Goal: Information Seeking & Learning: Learn about a topic

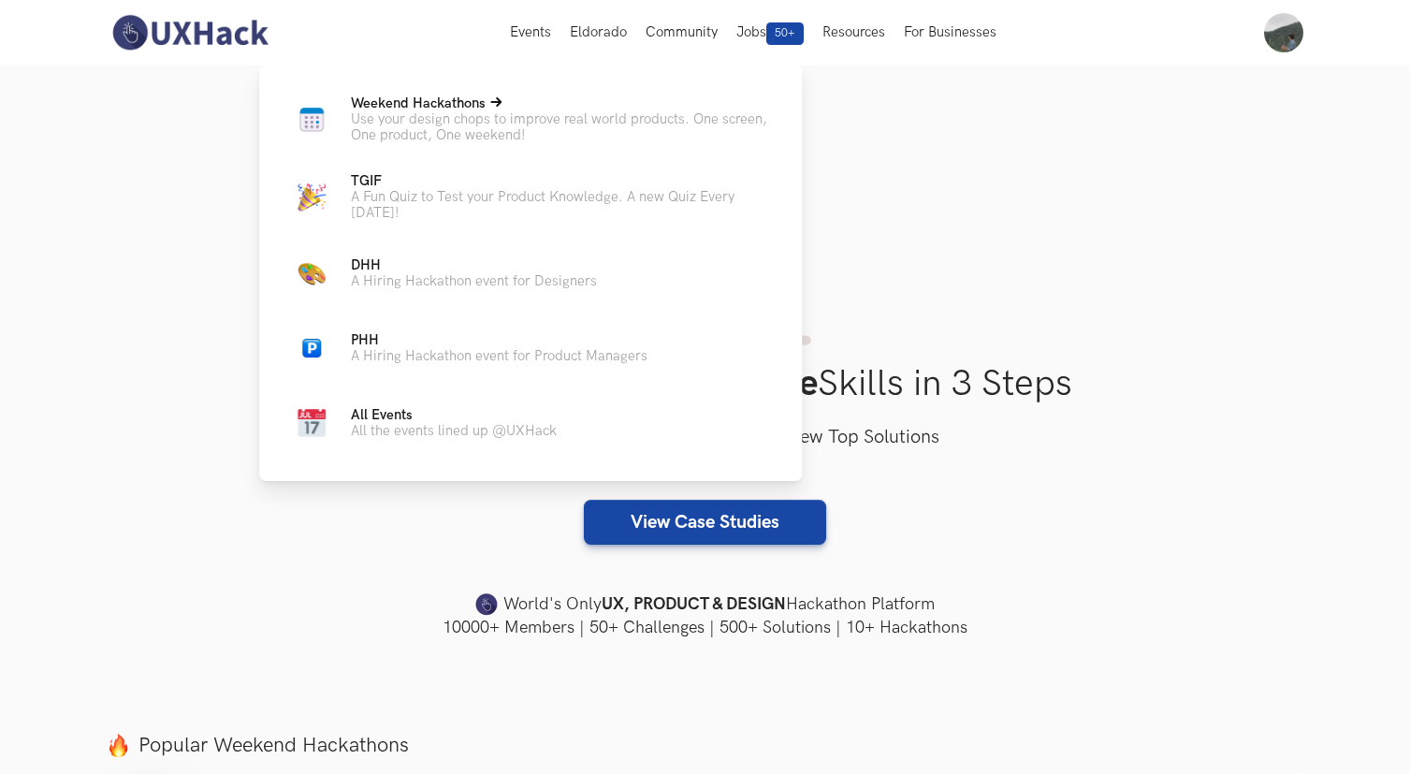
click at [485, 109] on span "Weekend Hackathons Live" at bounding box center [418, 103] width 135 height 16
click at [467, 129] on p "Use your design chops to improve real world products. One screen, One product, …" at bounding box center [561, 127] width 421 height 32
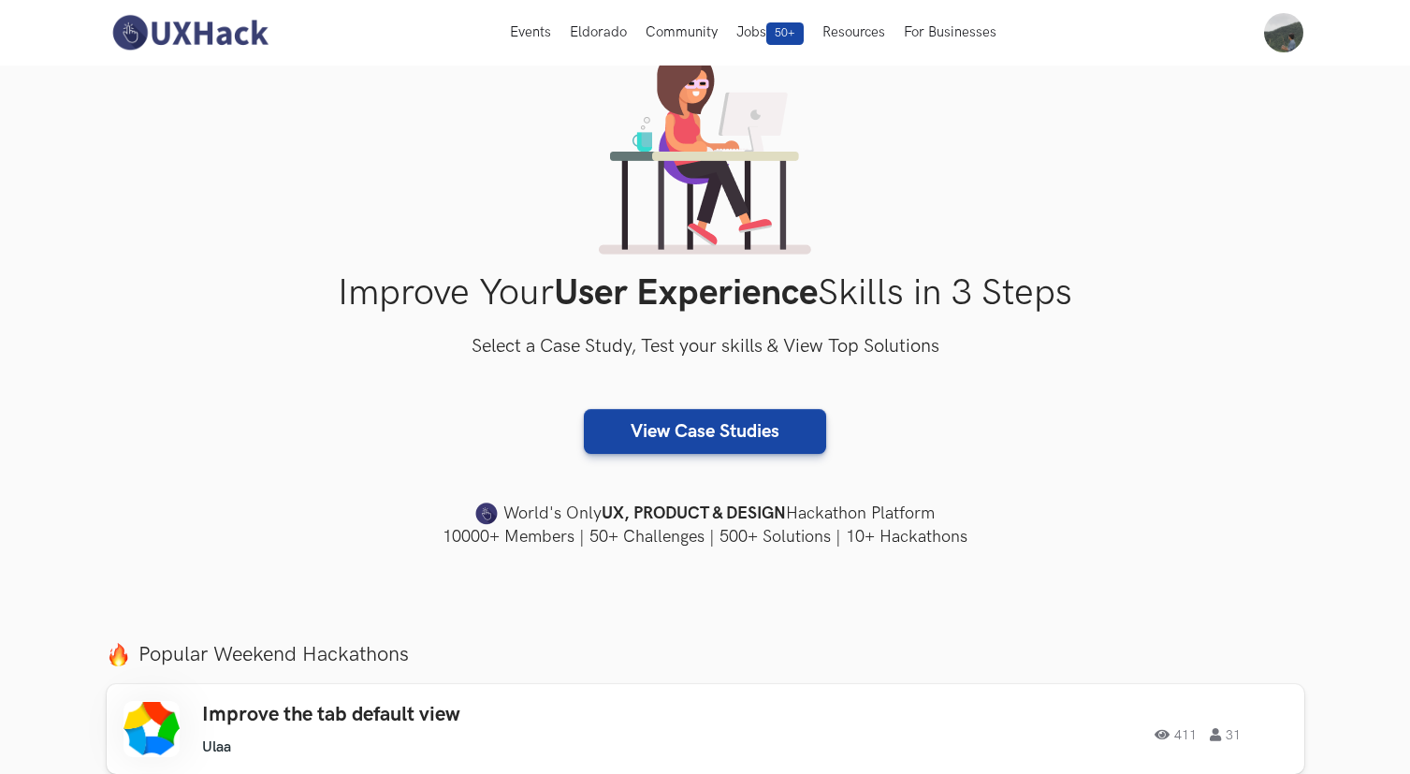
scroll to position [123, 0]
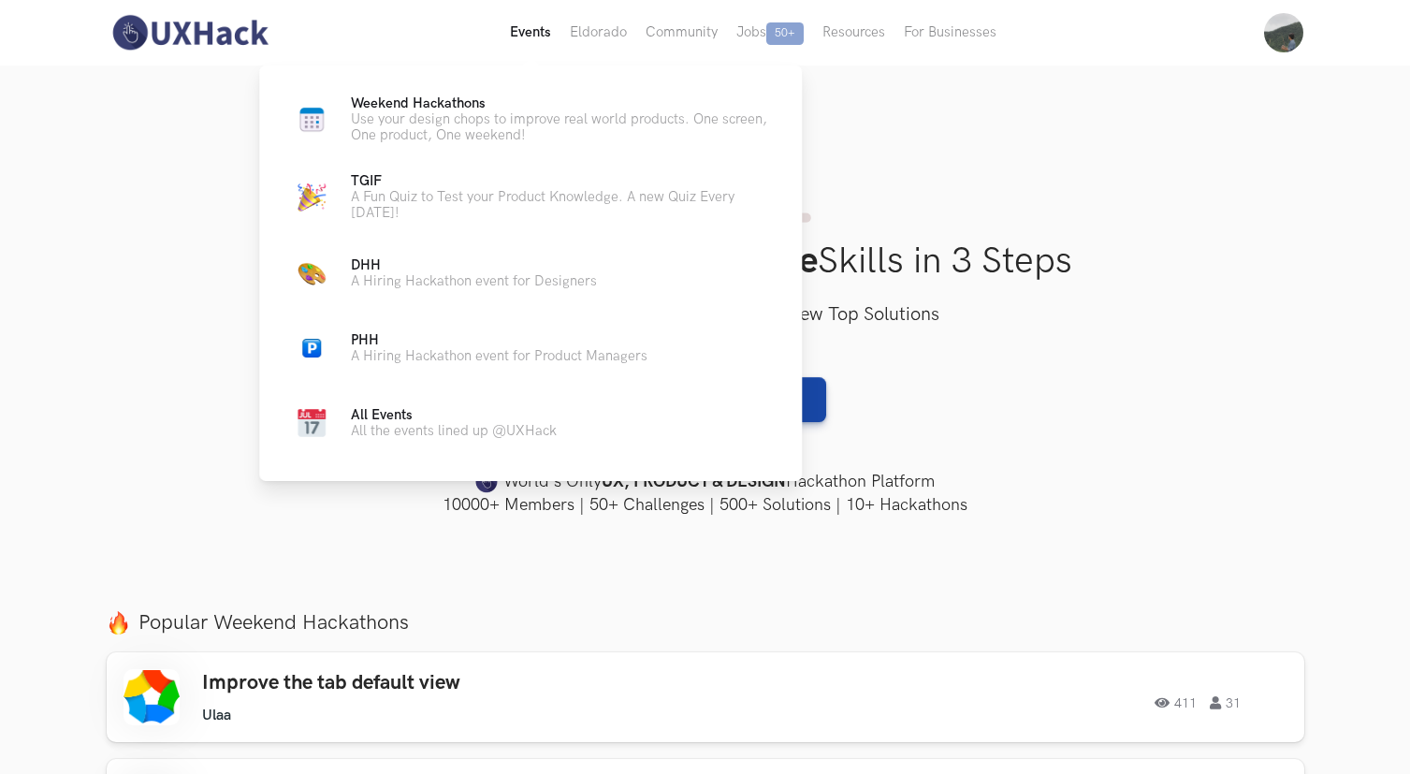
click at [531, 32] on button "Events Live" at bounding box center [531, 33] width 60 height 66
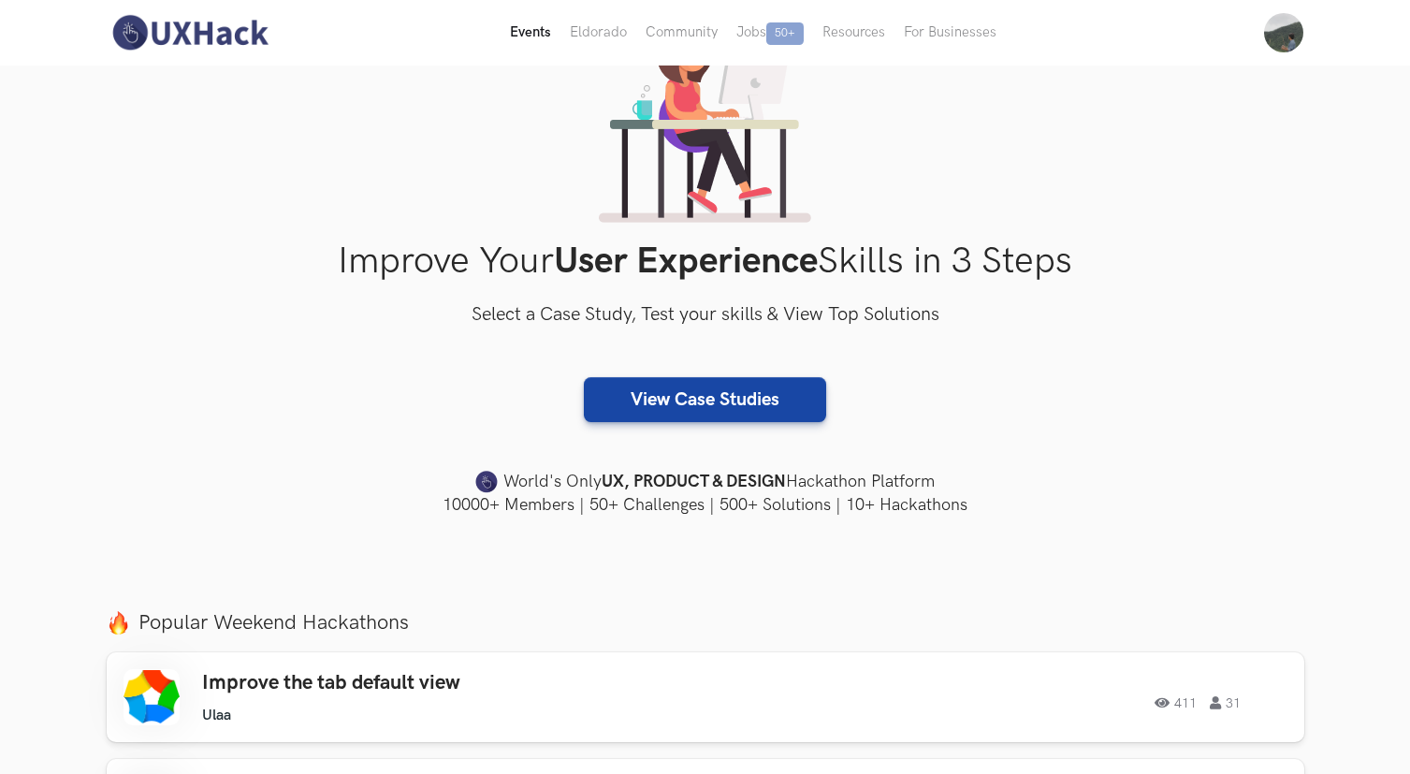
click at [529, 23] on button "Events Live" at bounding box center [531, 33] width 60 height 66
click at [738, 502] on h4 "10000+ Members | 50+ Challenges | 500+ Solutions | 10+ Hackathons" at bounding box center [706, 504] width 1198 height 23
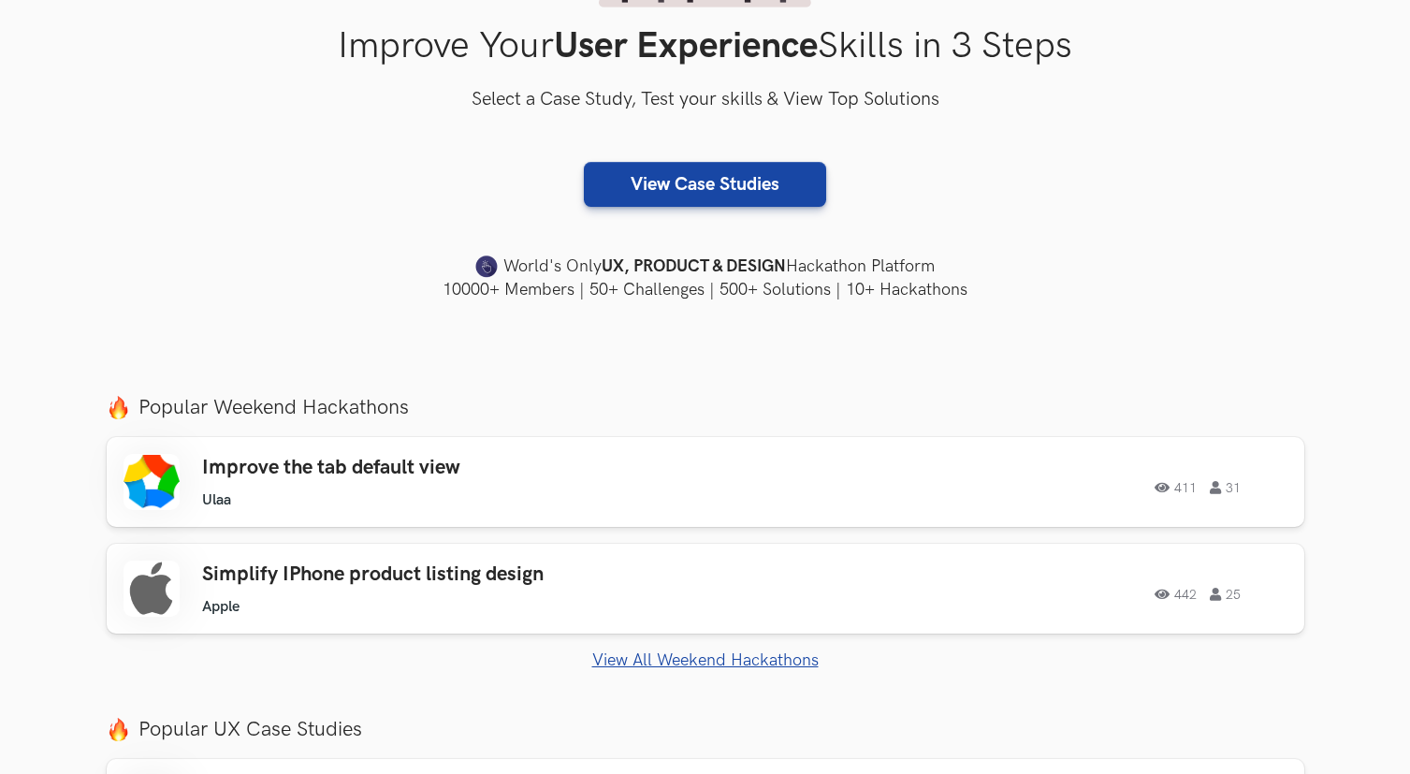
scroll to position [337, 0]
click at [1035, 599] on div "442 25" at bounding box center [1033, 589] width 509 height 24
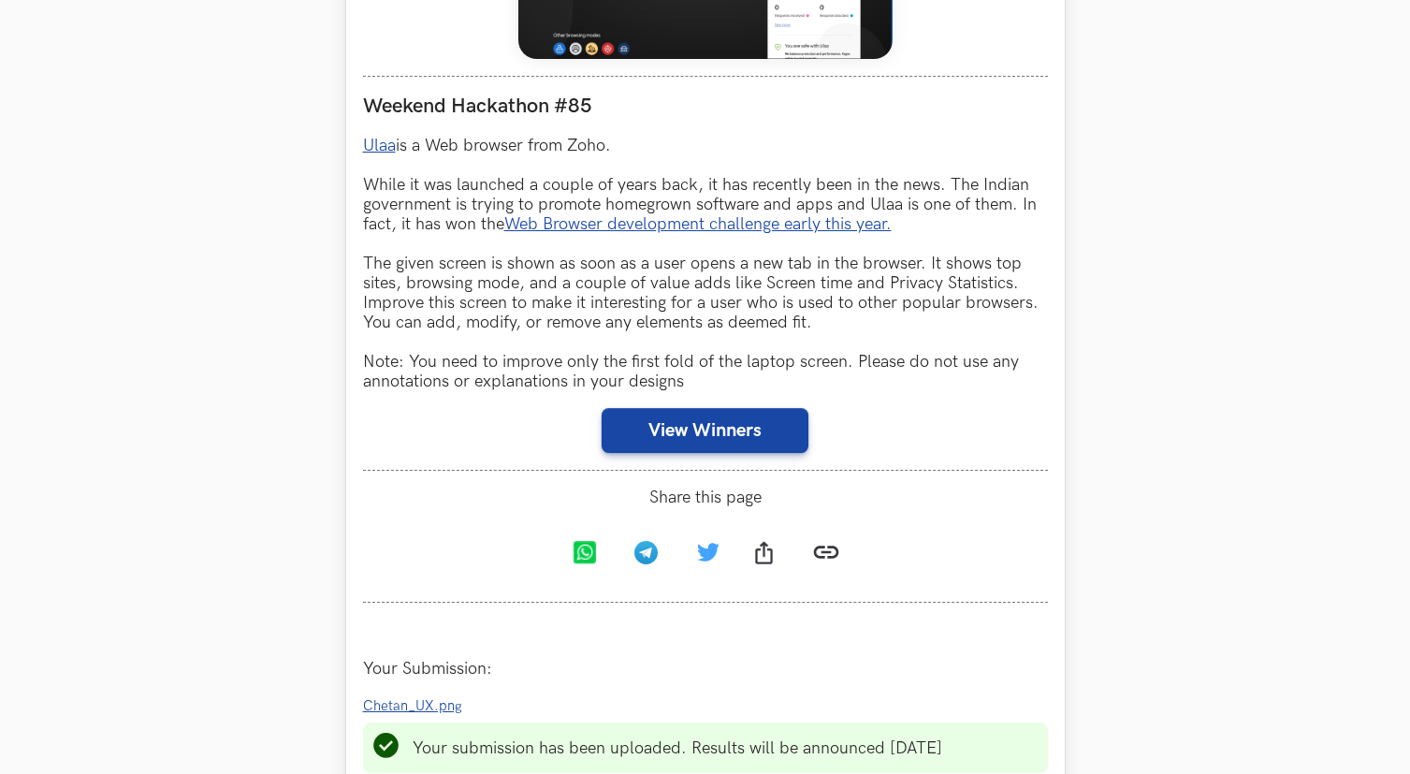
scroll to position [1023, 0]
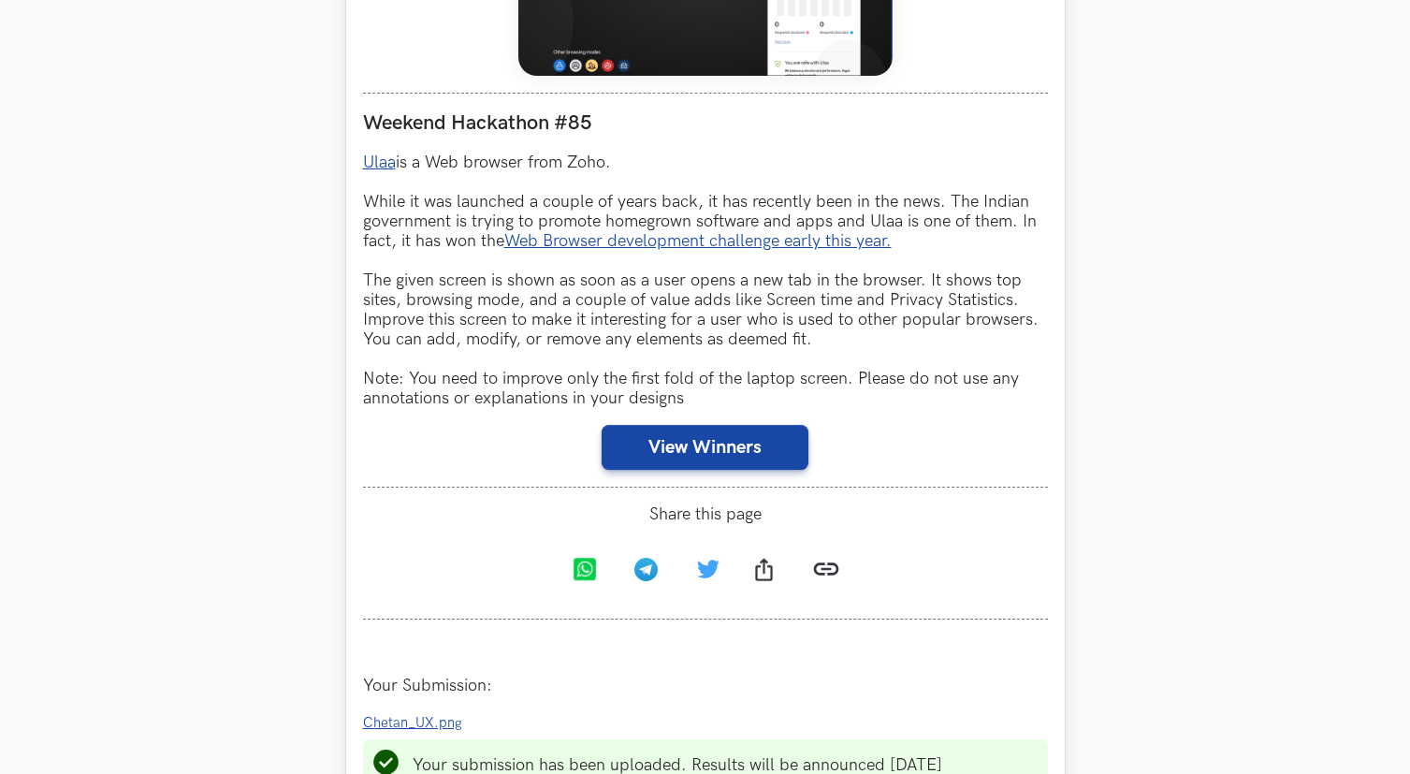
click at [431, 723] on span "Chetan_UX.png" at bounding box center [412, 723] width 99 height 16
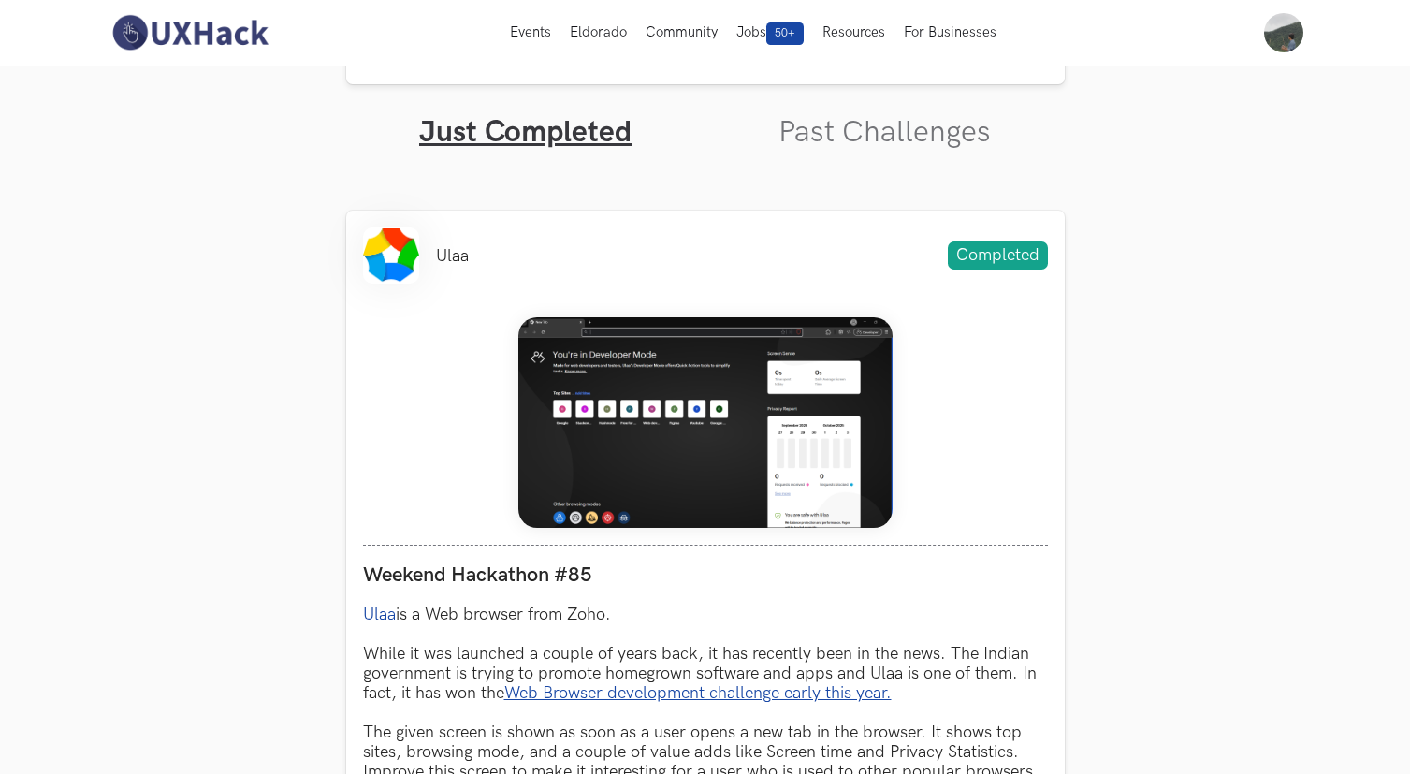
scroll to position [0, 0]
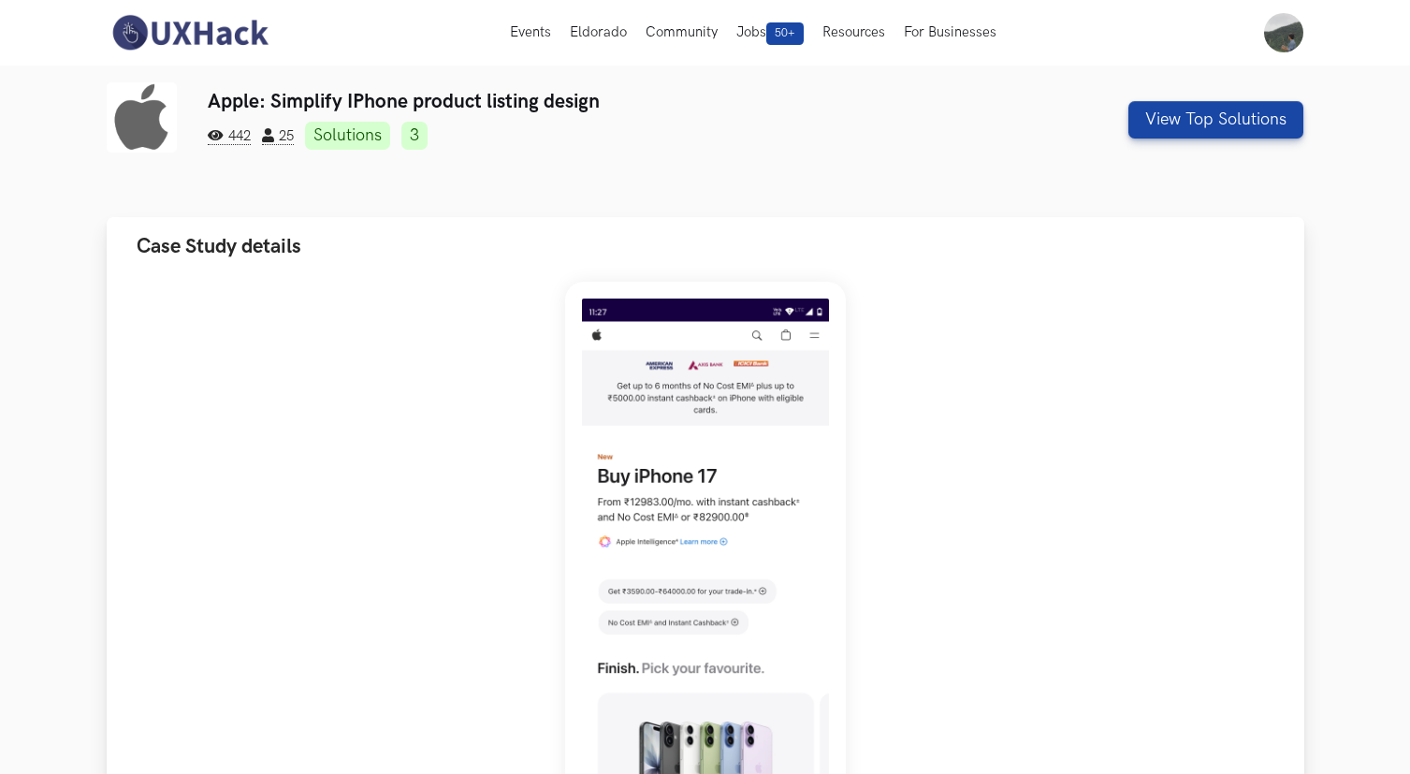
scroll to position [11, 0]
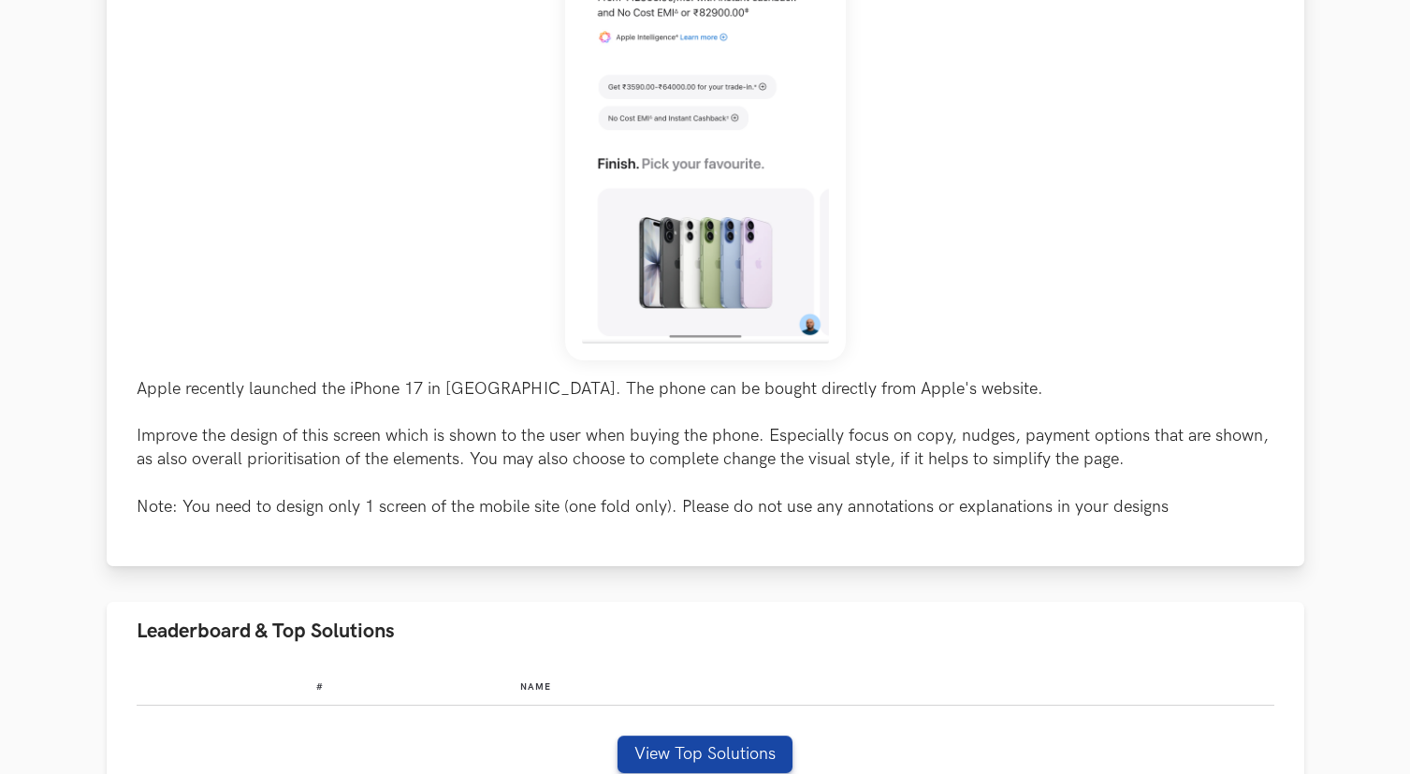
click at [1032, 466] on p "Apple recently launched the iPhone 17 in [GEOGRAPHIC_DATA]. The phone can be bo…" at bounding box center [706, 447] width 1138 height 141
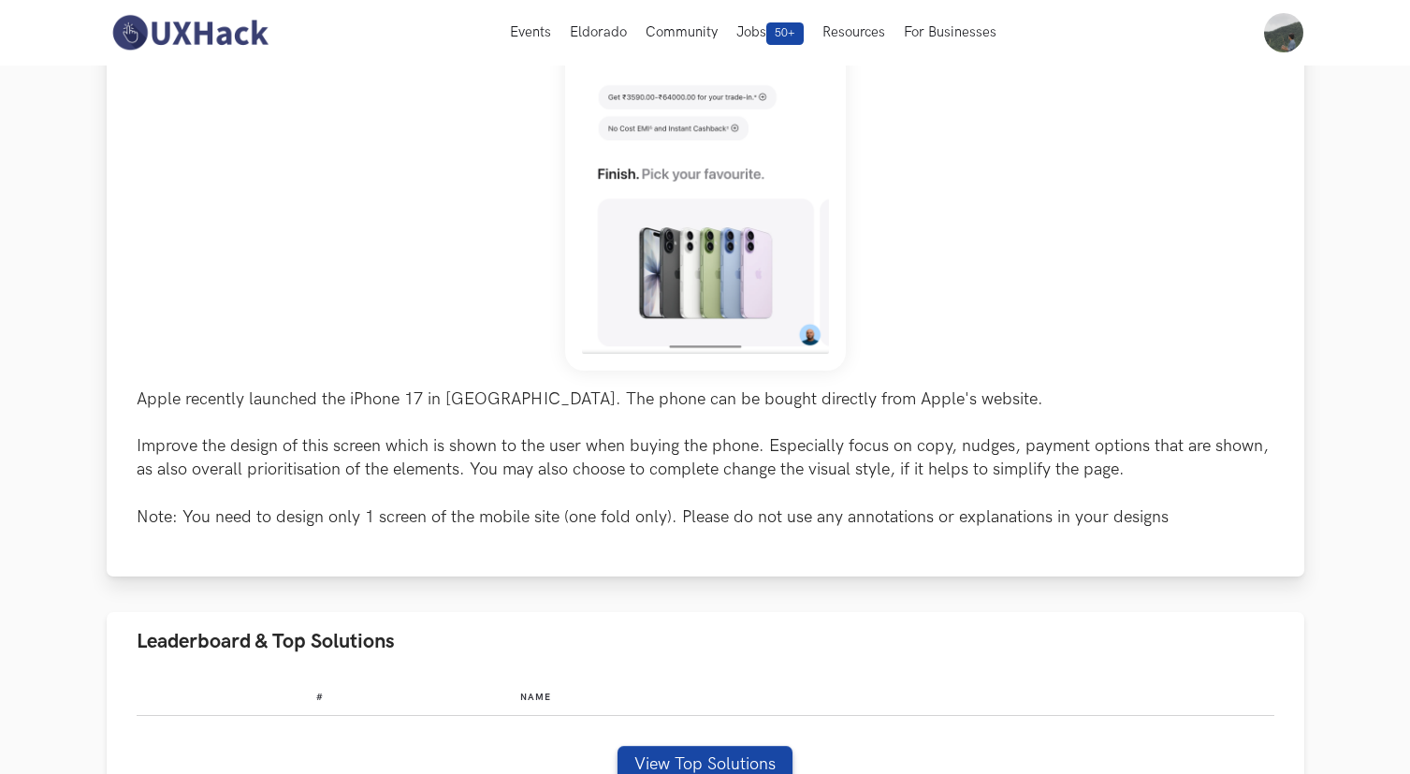
scroll to position [0, 0]
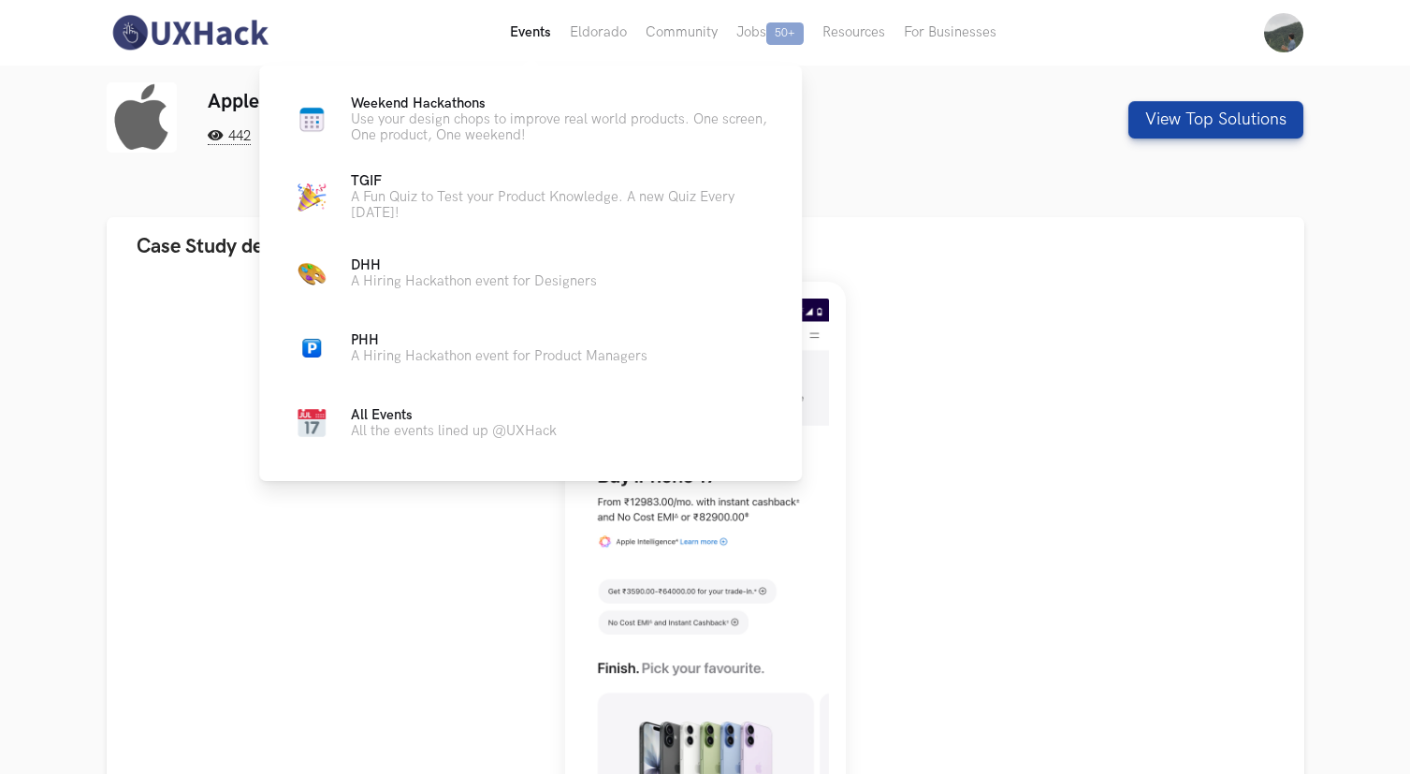
click at [518, 35] on button "Events Live" at bounding box center [531, 33] width 60 height 66
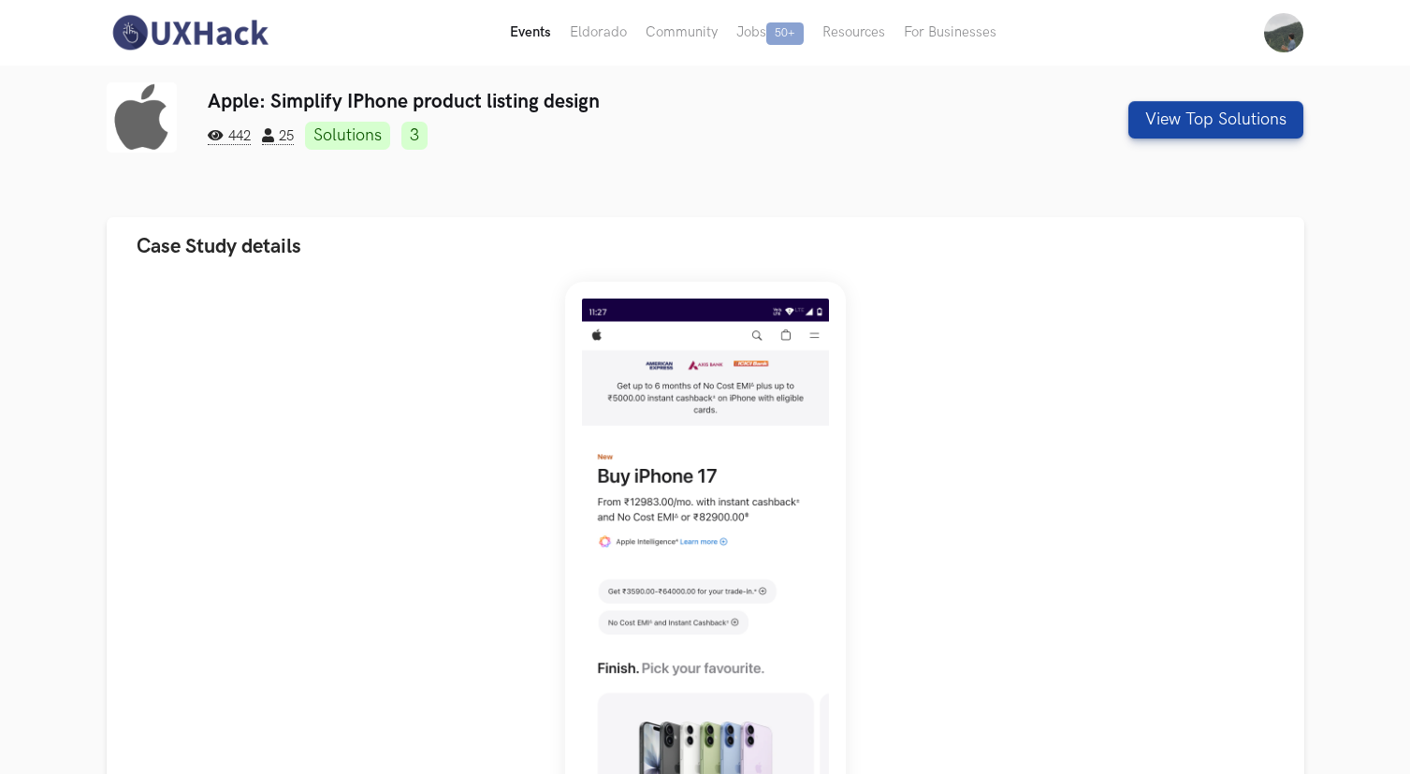
click at [522, 39] on button "Events Live" at bounding box center [531, 33] width 60 height 66
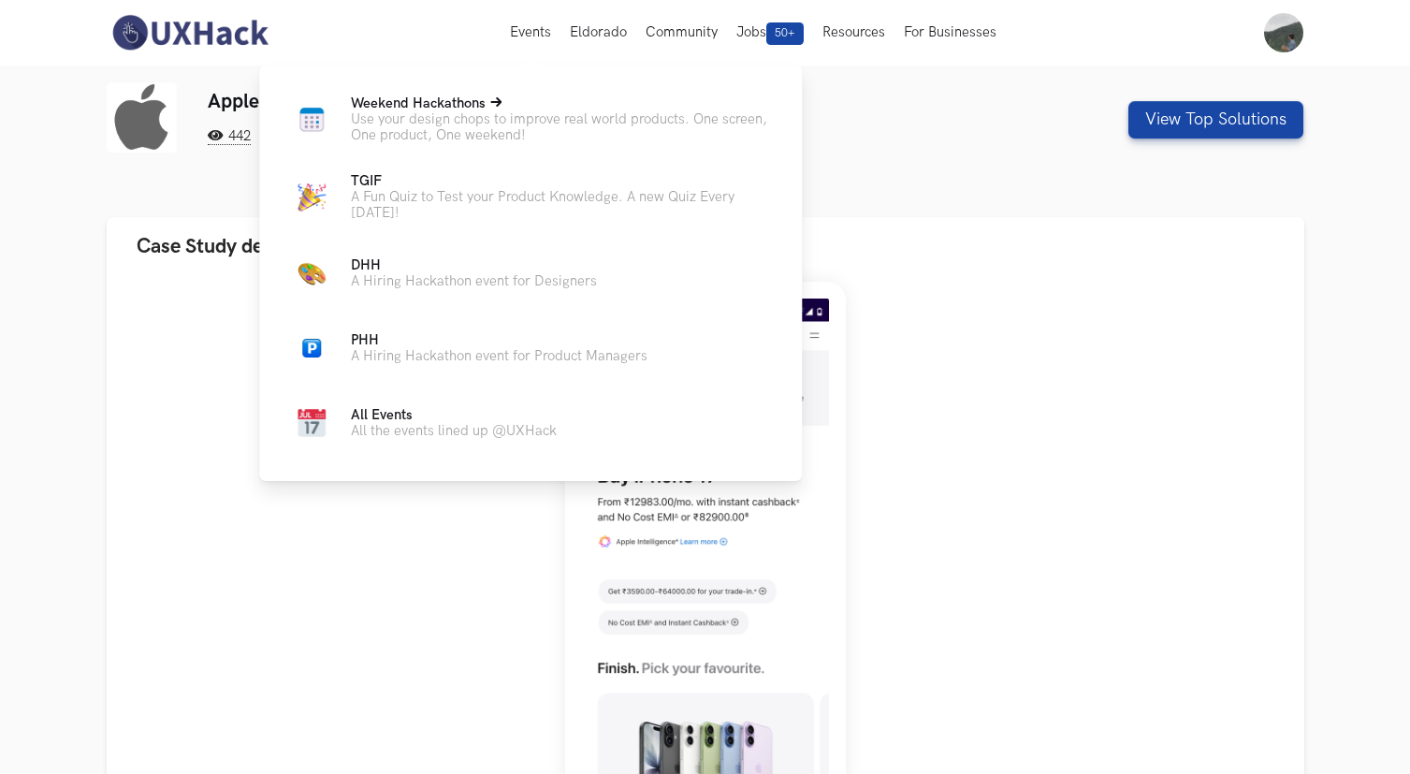
click at [497, 108] on icon at bounding box center [495, 101] width 11 height 11
click at [464, 107] on span "Weekend Hackathons Live" at bounding box center [418, 103] width 135 height 16
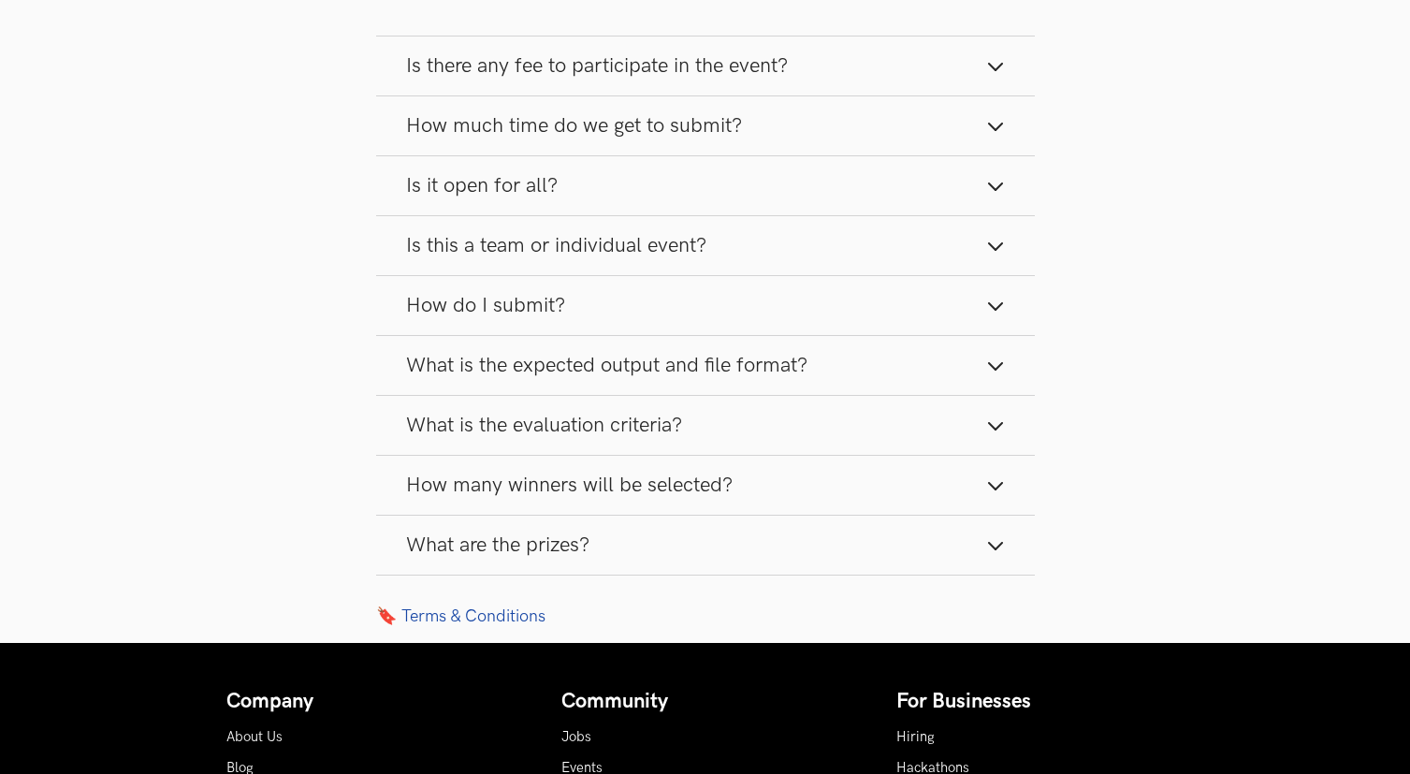
scroll to position [2476, 0]
